Goal: Task Accomplishment & Management: Use online tool/utility

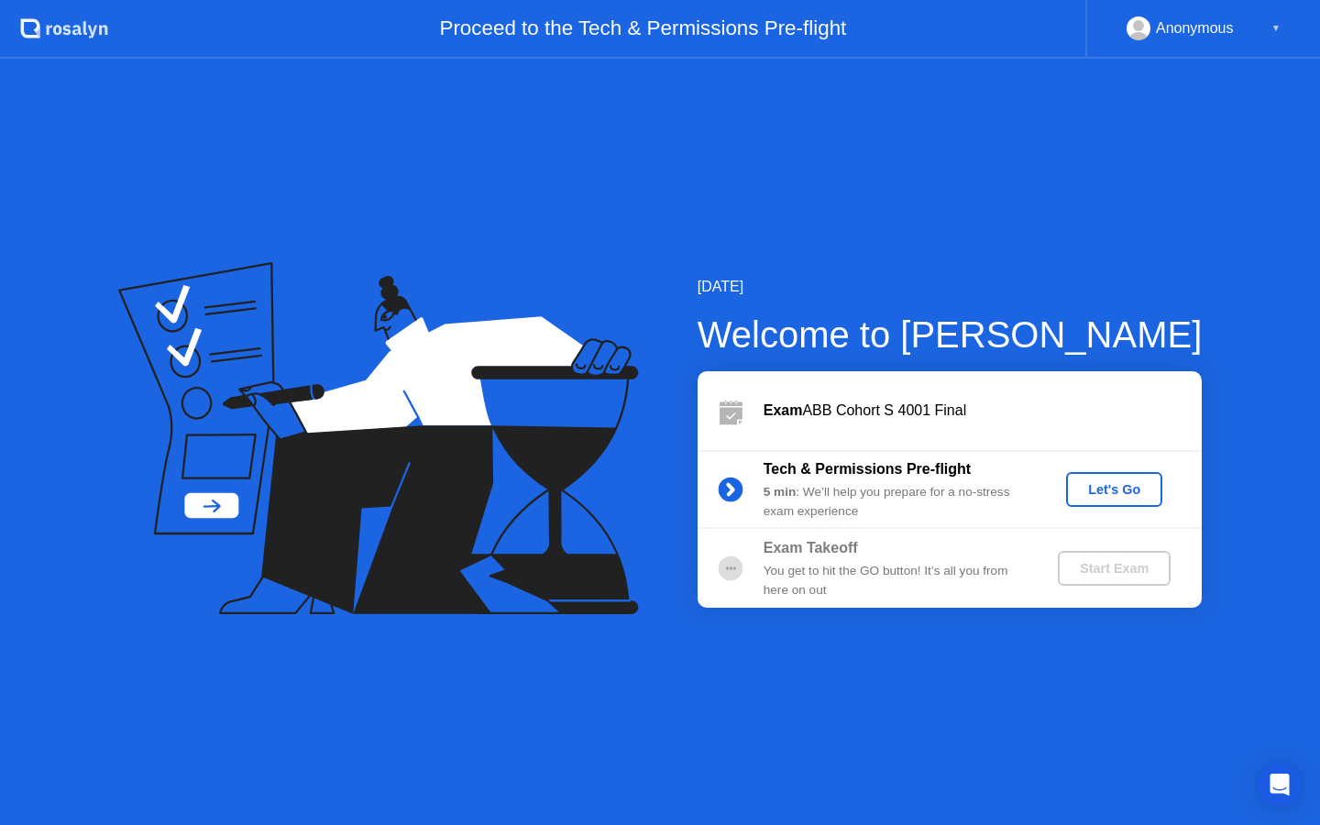
click at [1110, 492] on div "Let's Go" at bounding box center [1115, 489] width 82 height 15
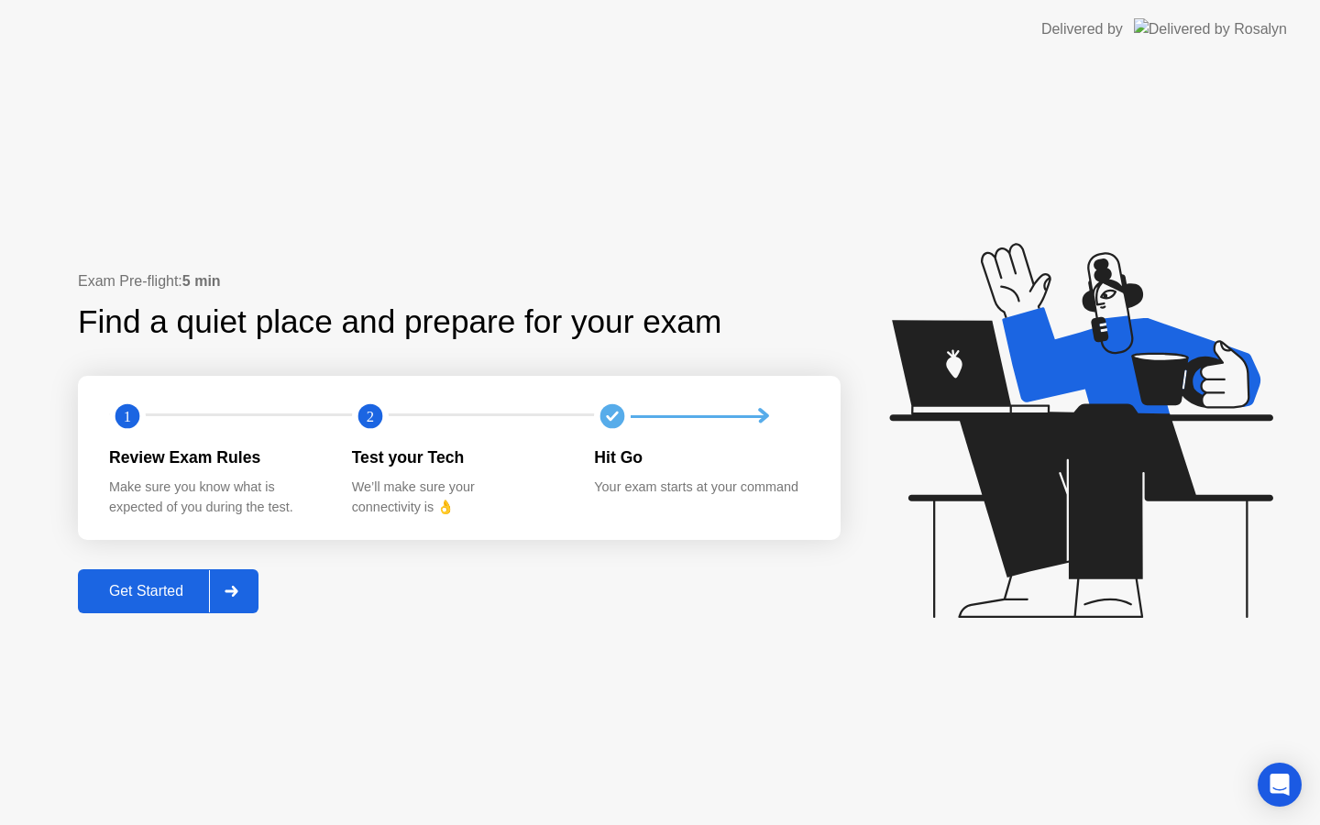
click at [171, 607] on button "Get Started" at bounding box center [168, 591] width 181 height 44
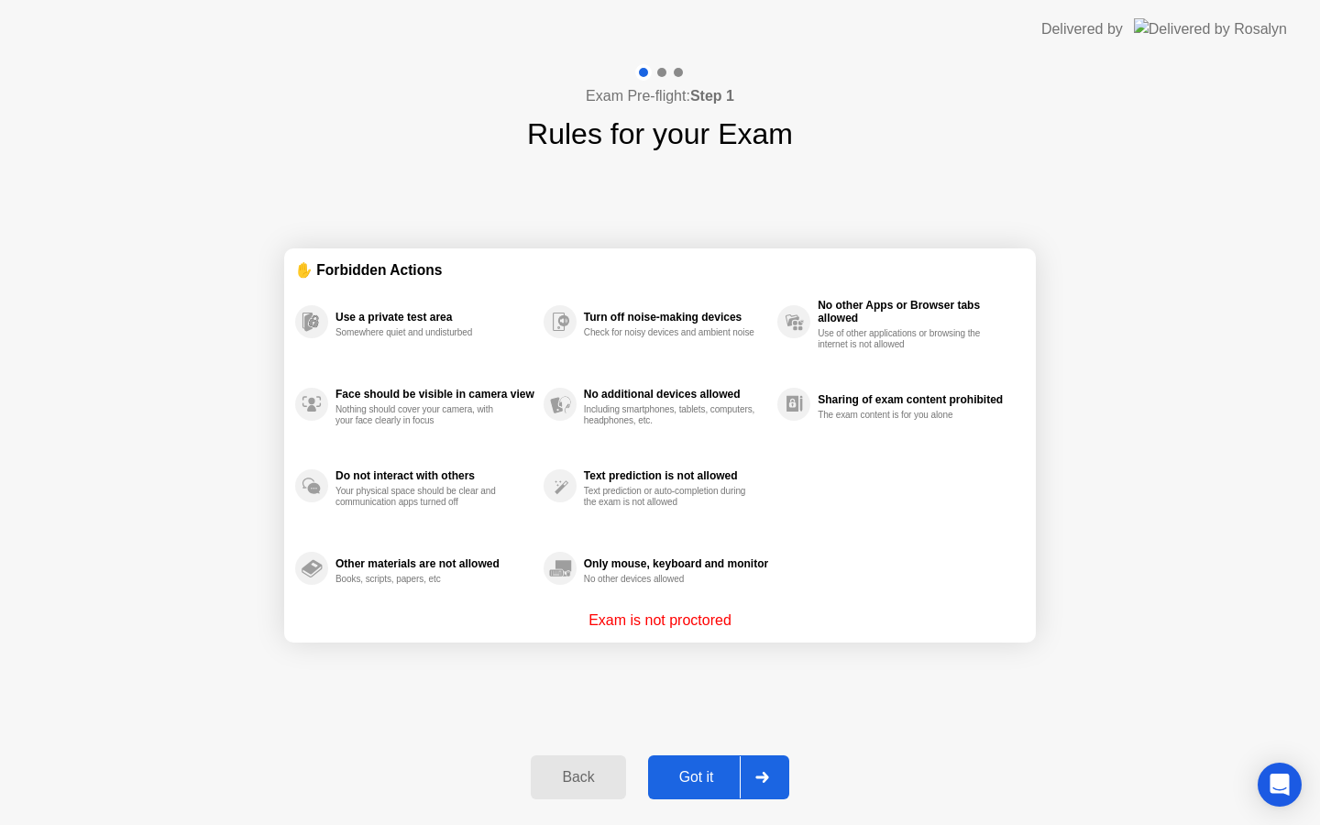
click at [703, 786] on div "Got it" at bounding box center [697, 777] width 86 height 17
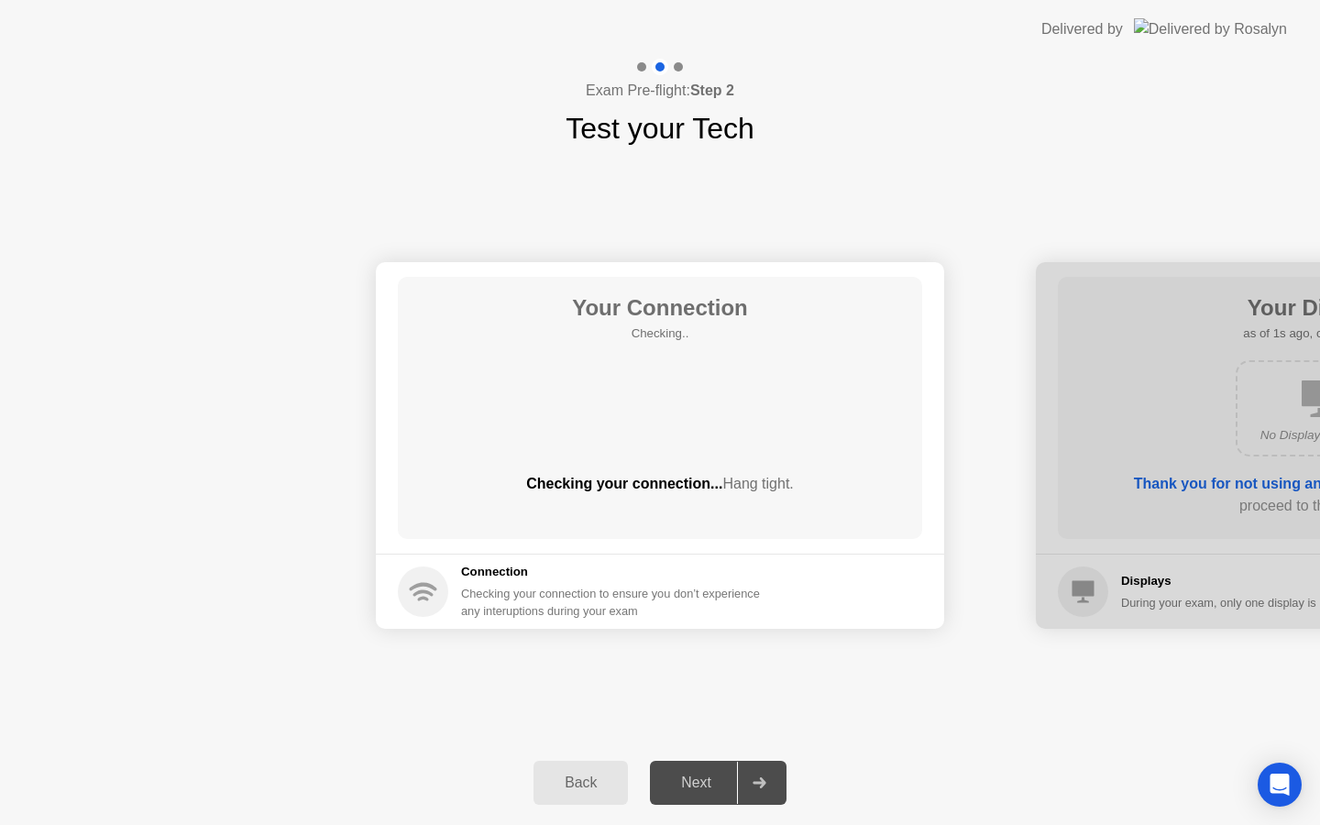
click at [739, 782] on div at bounding box center [759, 783] width 44 height 42
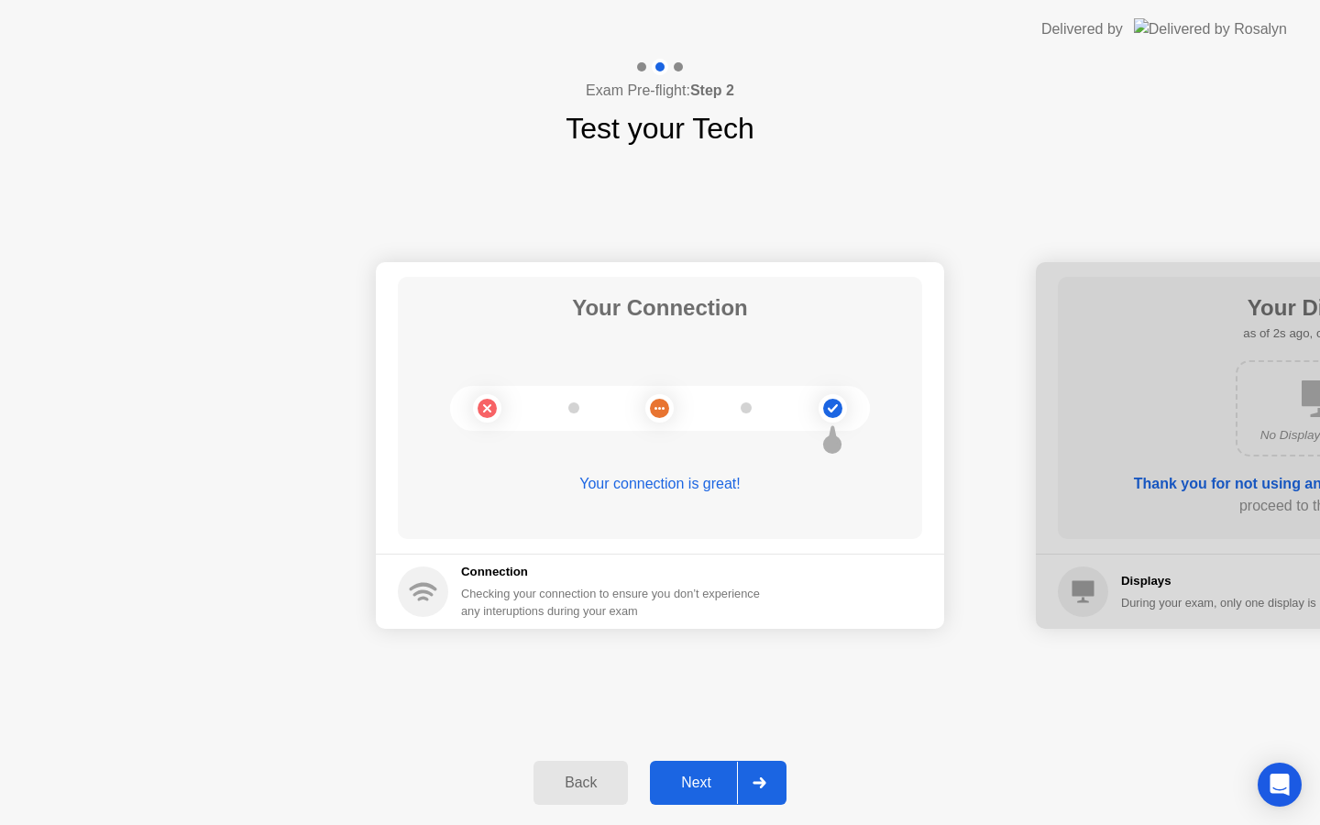
click at [739, 782] on div at bounding box center [759, 783] width 44 height 42
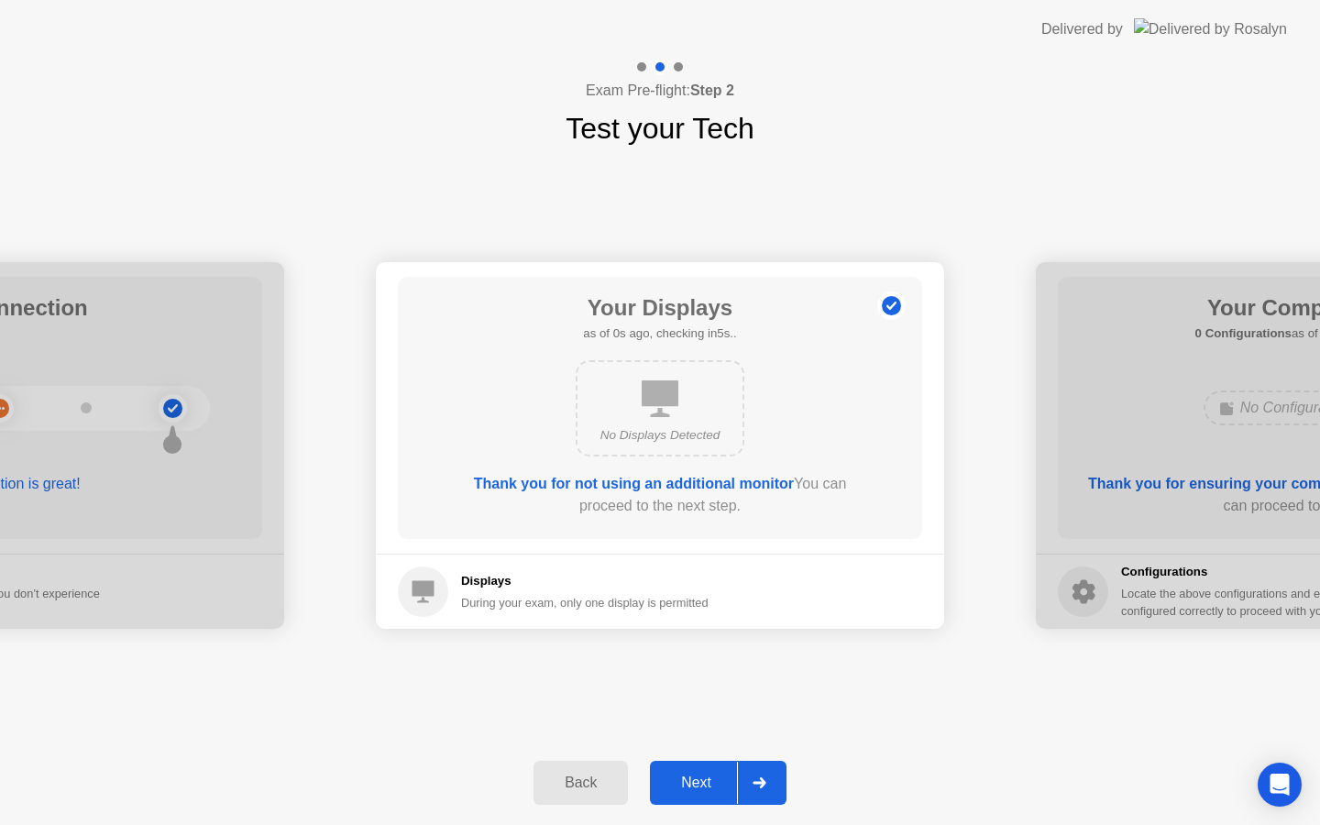
click at [739, 782] on div at bounding box center [759, 783] width 44 height 42
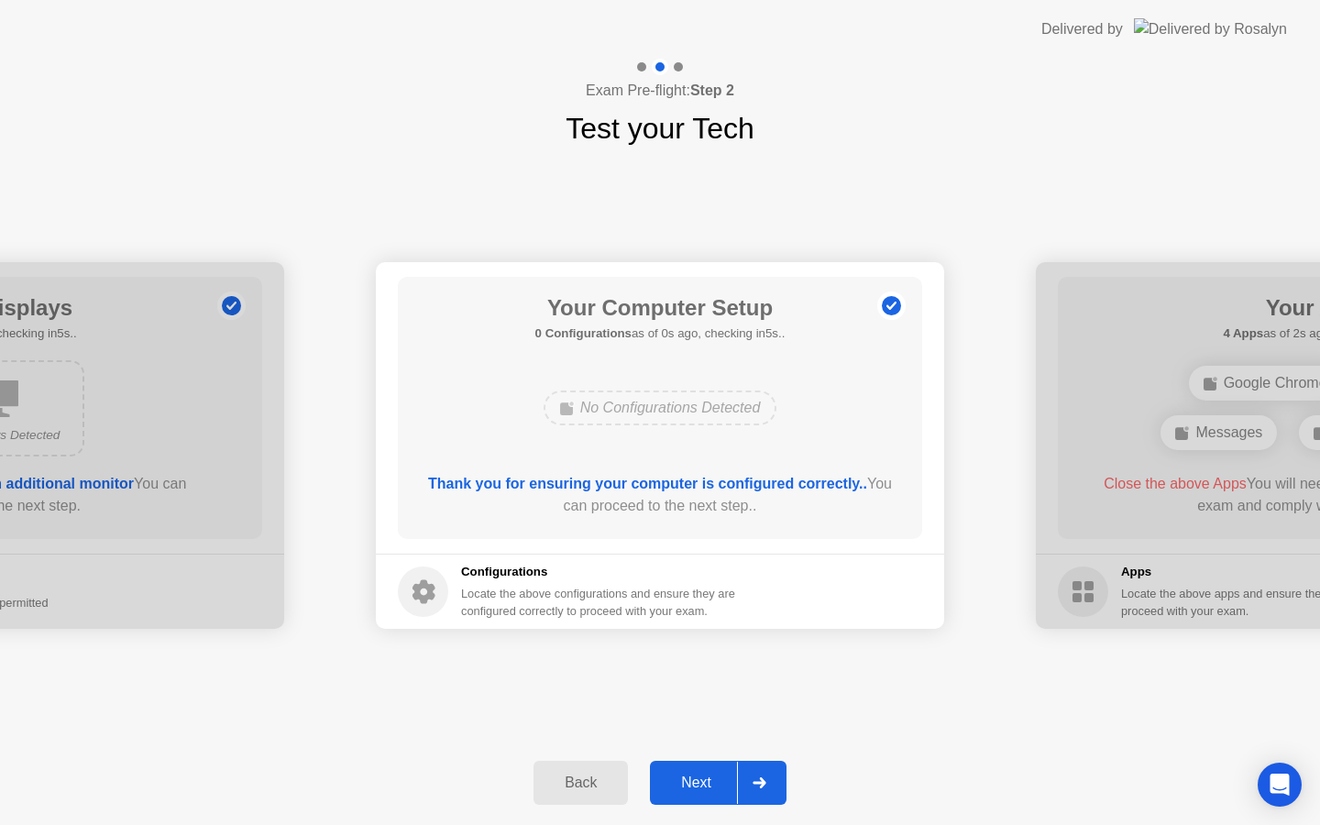
click at [739, 782] on div at bounding box center [759, 783] width 44 height 42
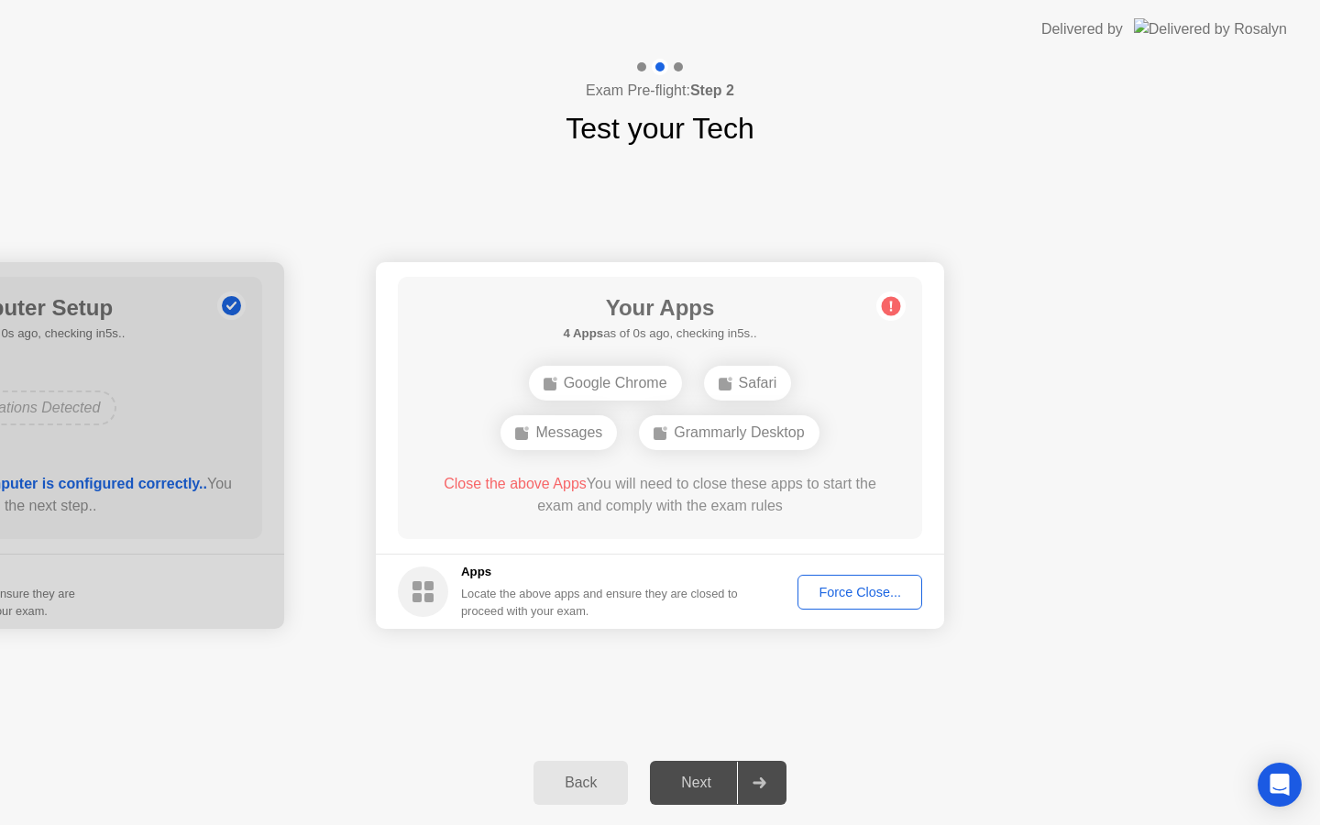
click at [739, 782] on div at bounding box center [759, 783] width 44 height 42
click at [828, 597] on div "Force Close..." at bounding box center [860, 592] width 112 height 15
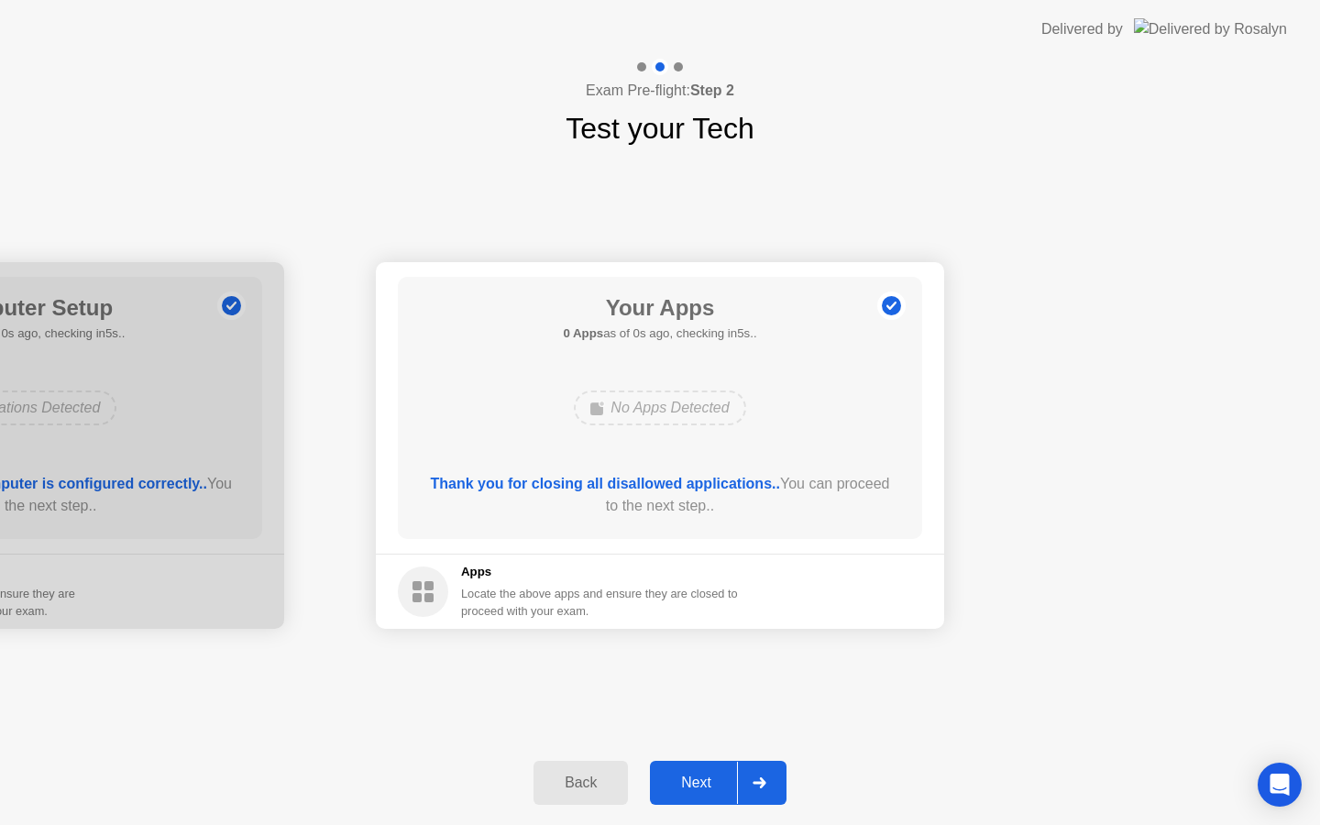
click at [732, 791] on div "Next" at bounding box center [697, 783] width 82 height 17
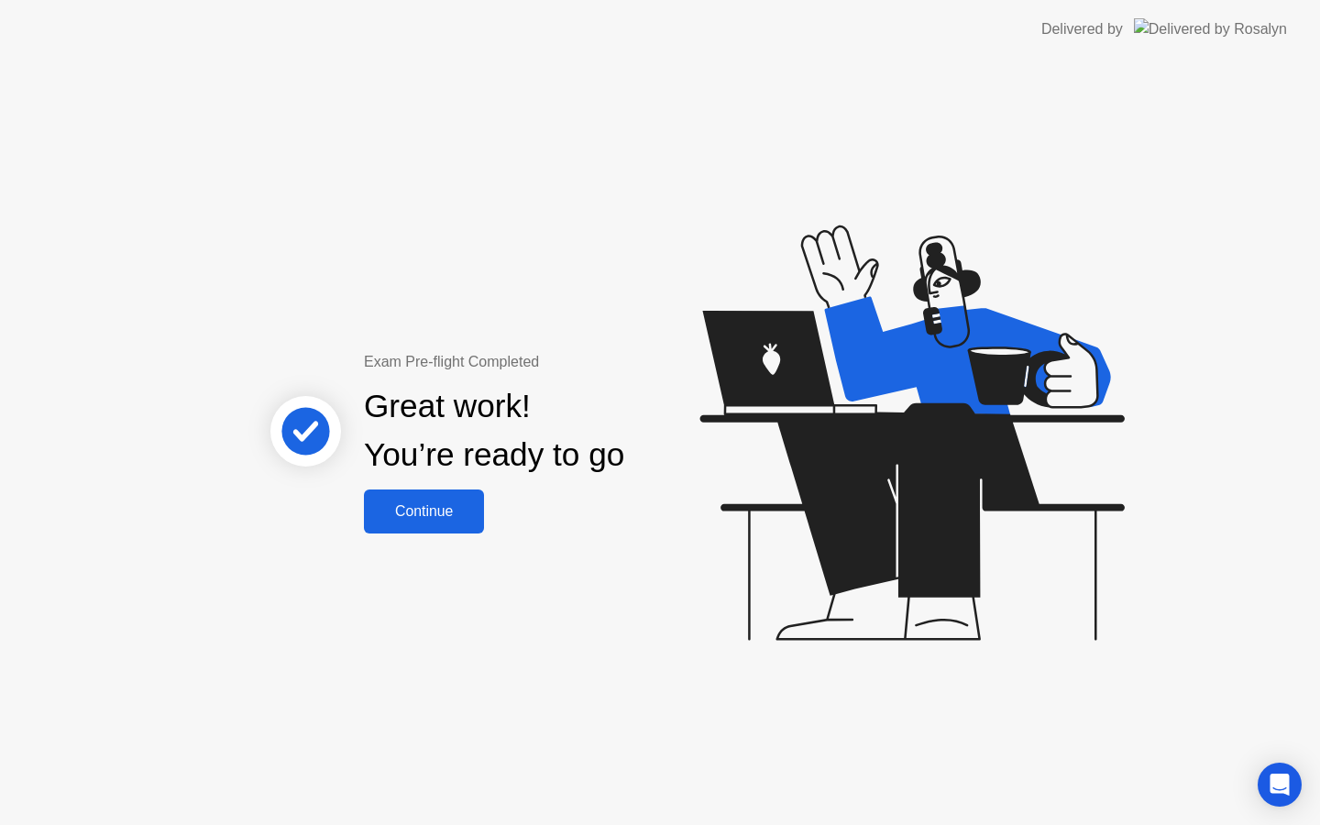
click at [461, 516] on div "Continue" at bounding box center [424, 511] width 109 height 17
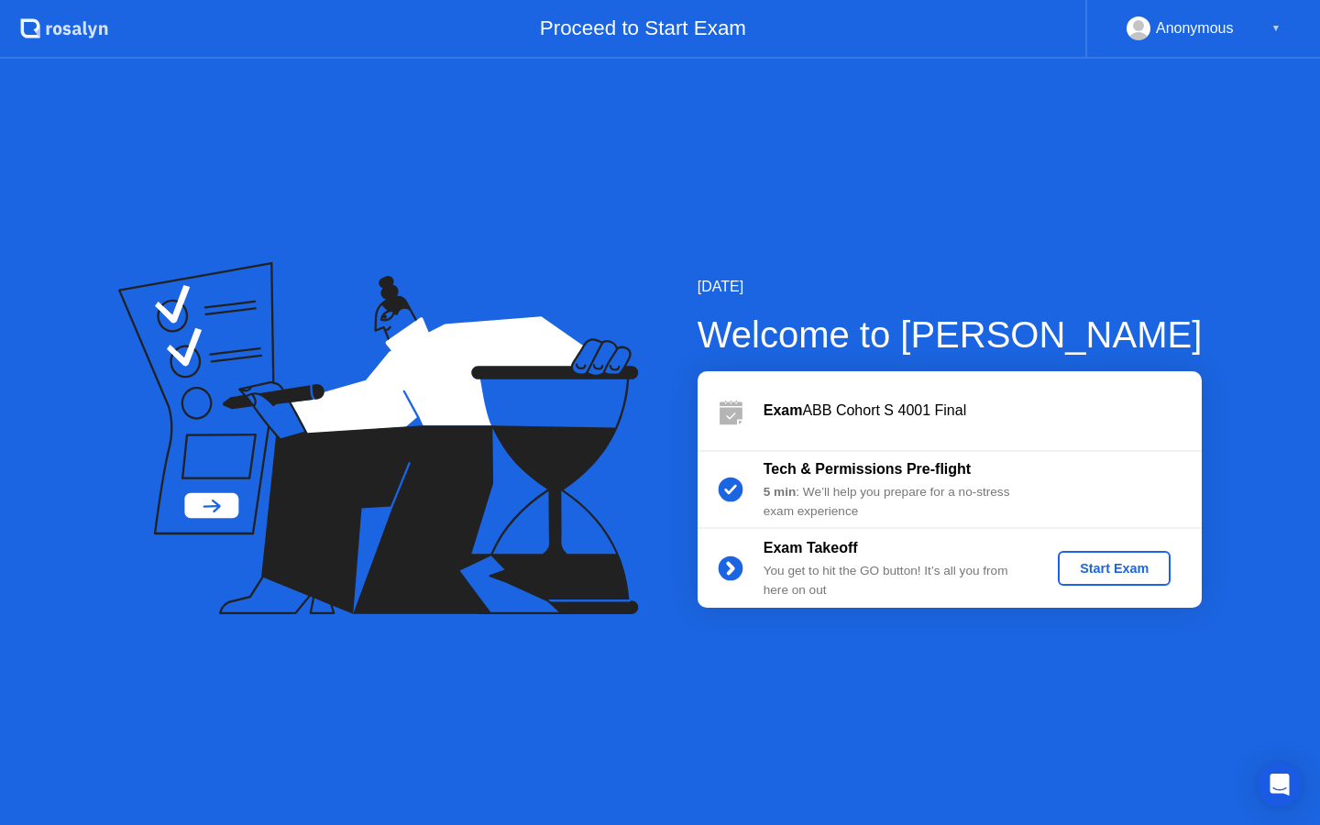
click at [1157, 561] on div "Start Exam" at bounding box center [1114, 568] width 98 height 15
